Goal: Task Accomplishment & Management: Use online tool/utility

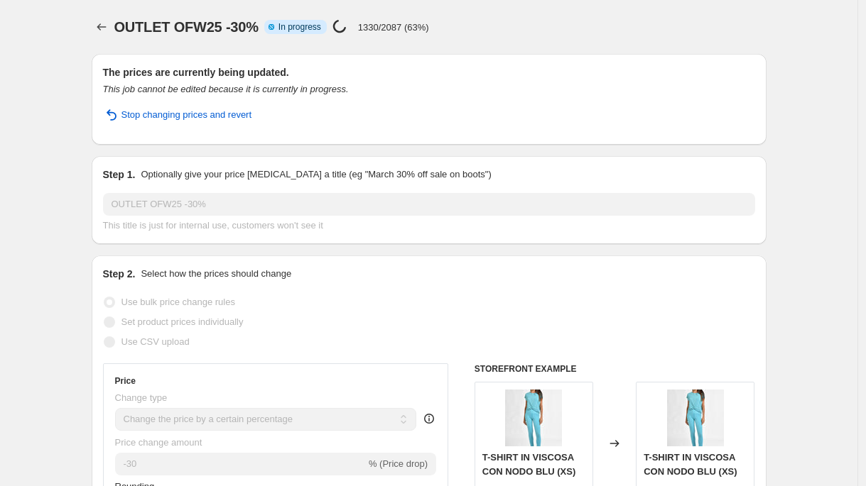
select select "percentage"
select select "tag"
select select "not_equal"
select select "tag"
select select "not_equal"
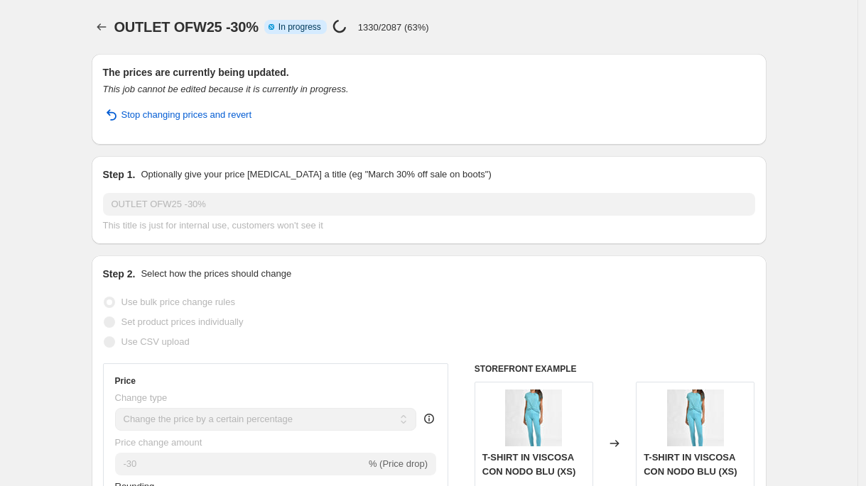
select select "tag"
select select "not_equal"
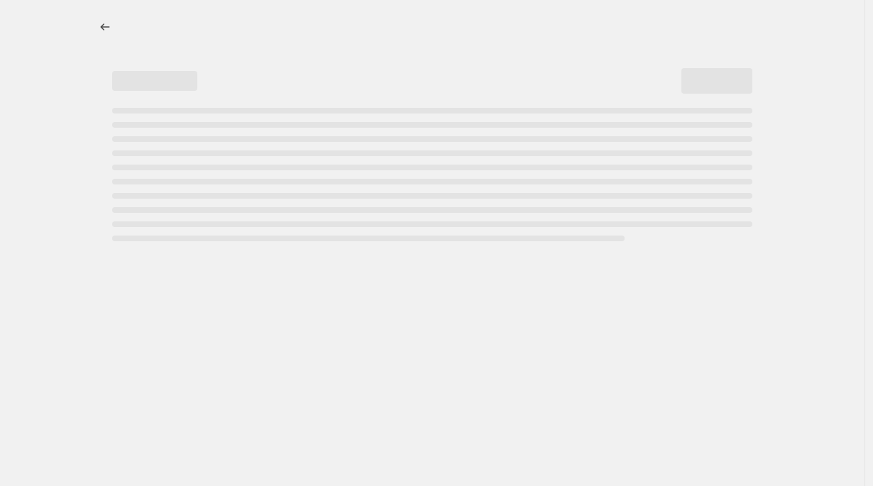
select select "percentage"
select select "tag"
select select "not_equal"
select select "tag"
select select "not_equal"
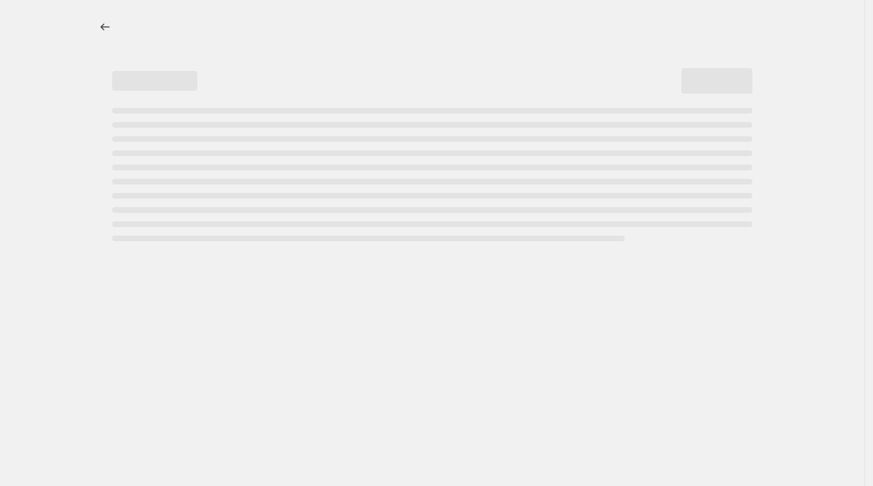
select select "tag"
select select "not_equal"
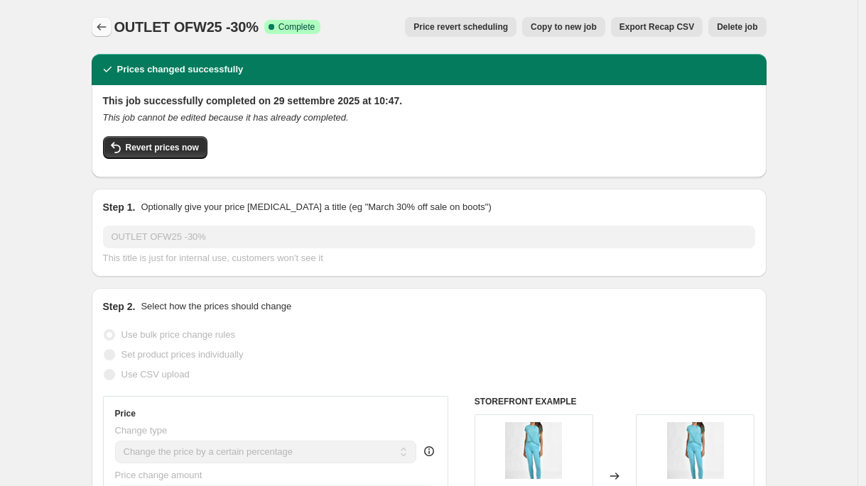
click at [102, 27] on icon "Price change jobs" at bounding box center [101, 26] width 9 height 7
